Goal: Task Accomplishment & Management: Manage account settings

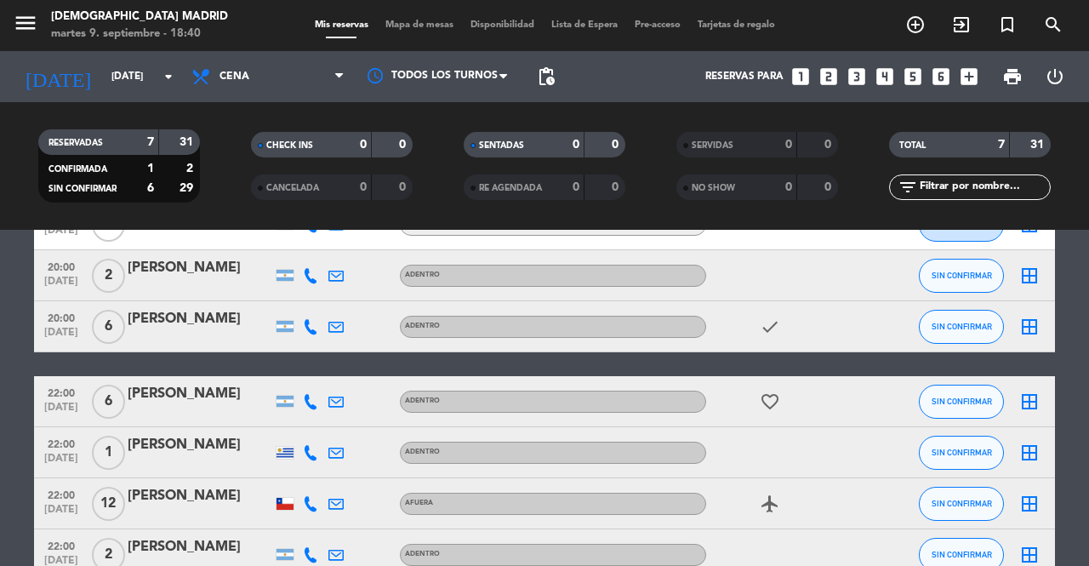
scroll to position [170, 0]
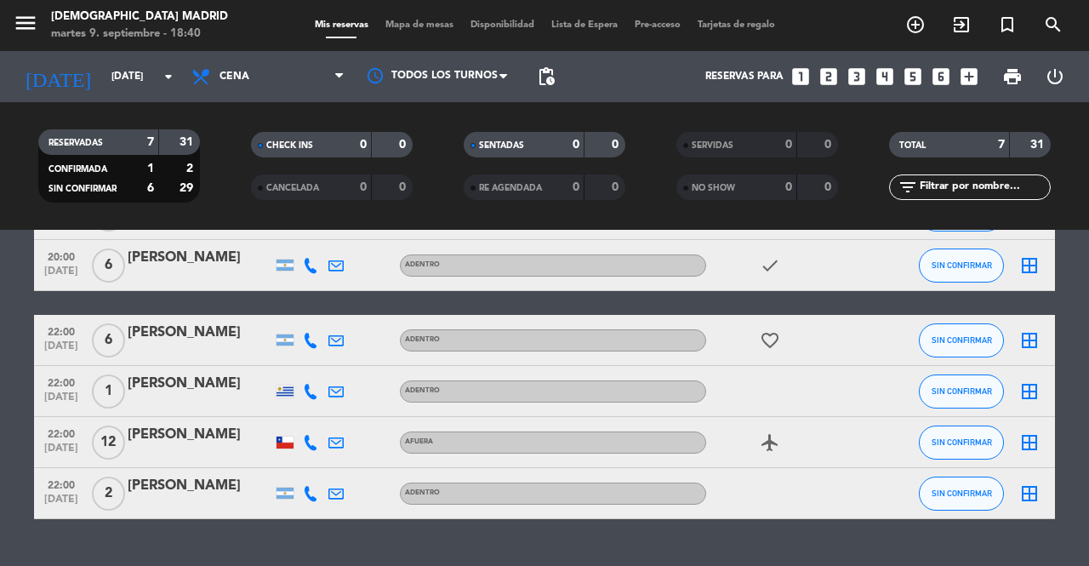
click at [447, 28] on span "Mapa de mesas" at bounding box center [419, 24] width 85 height 9
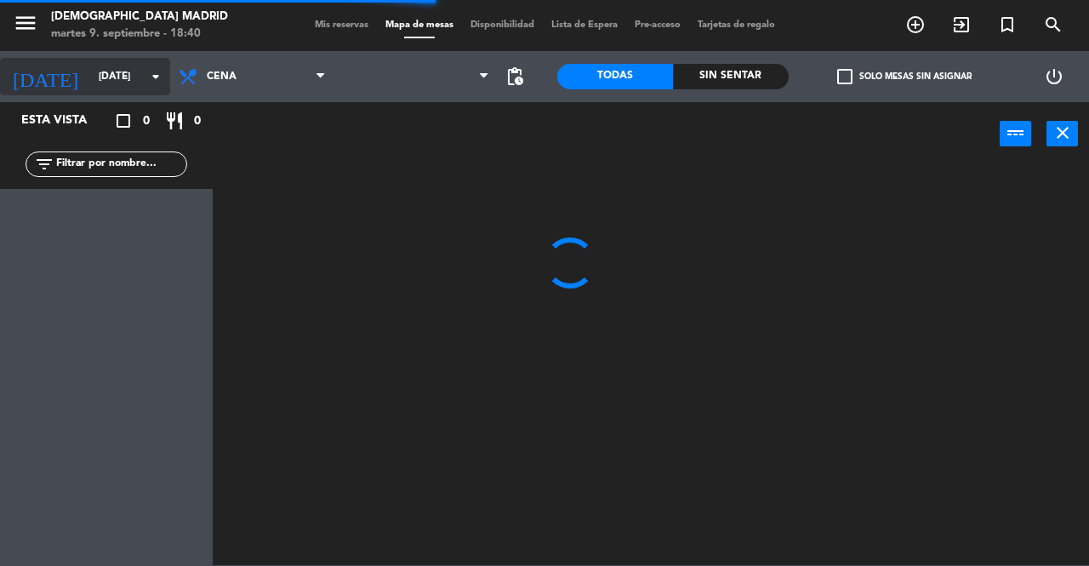
click at [137, 77] on input "[DATE]" at bounding box center [157, 76] width 135 height 29
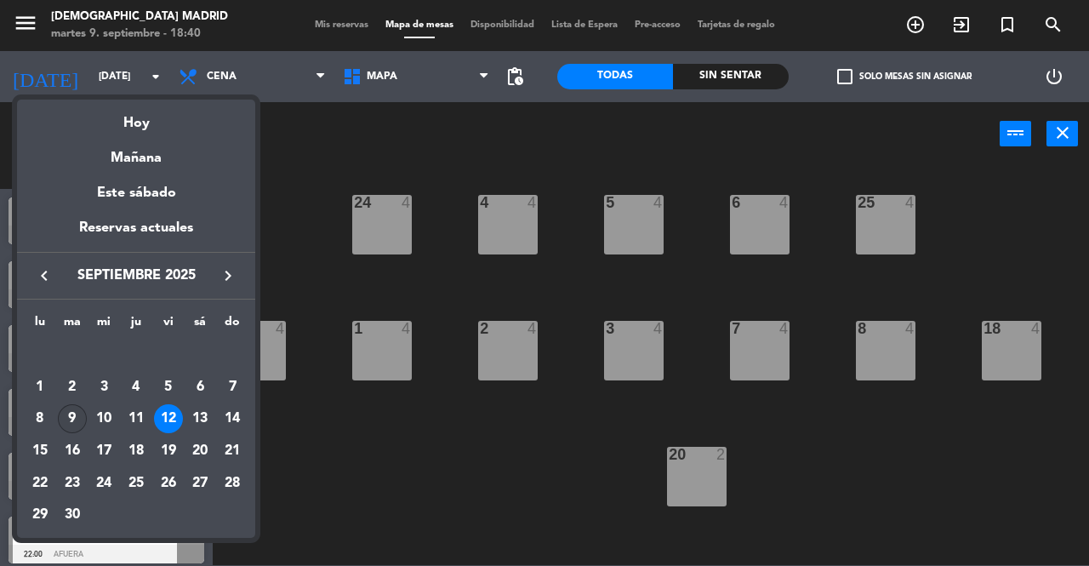
click at [69, 413] on div "9" at bounding box center [72, 418] width 29 height 29
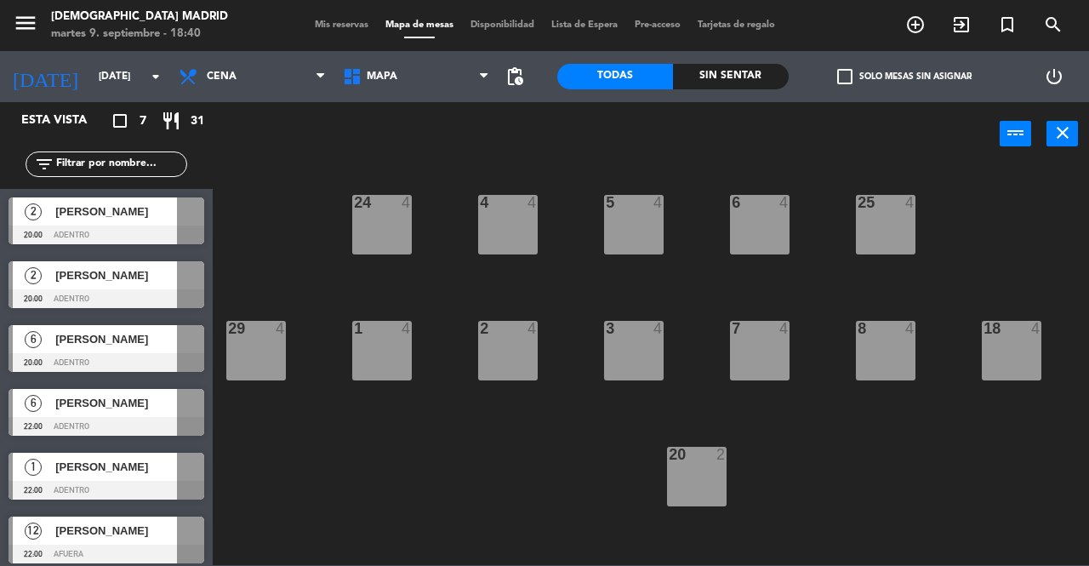
type input "[DATE]"
click at [305, 37] on div "menu [DEMOGRAPHIC_DATA] Madrid [DATE] 9. septiembre - 18:40 Mis reservas Mapa d…" at bounding box center [544, 25] width 1089 height 51
click at [320, 26] on span "Mis reservas" at bounding box center [341, 24] width 71 height 9
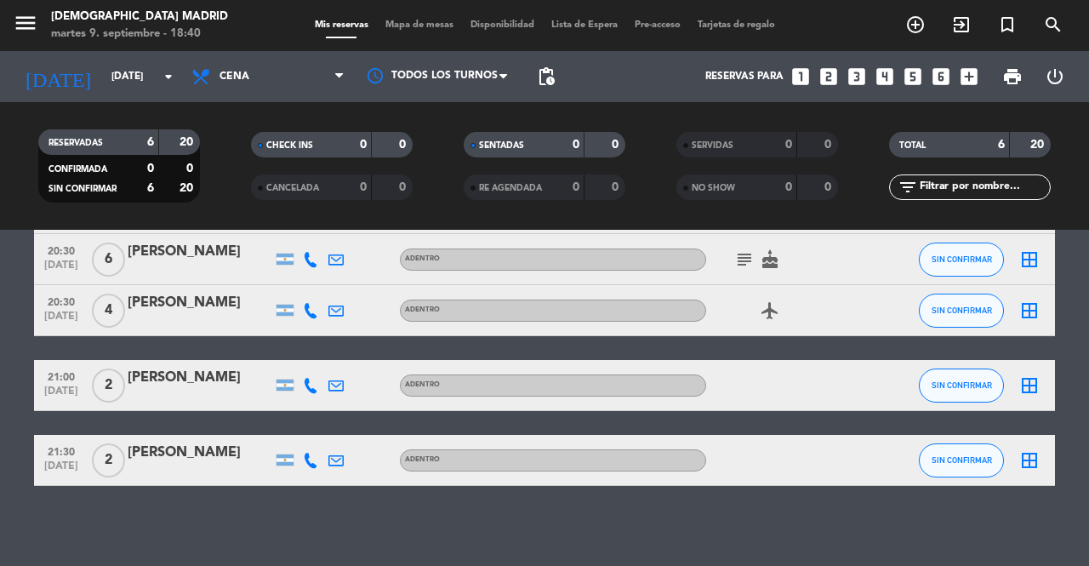
scroll to position [180, 0]
